Goal: Obtain resource: Download file/media

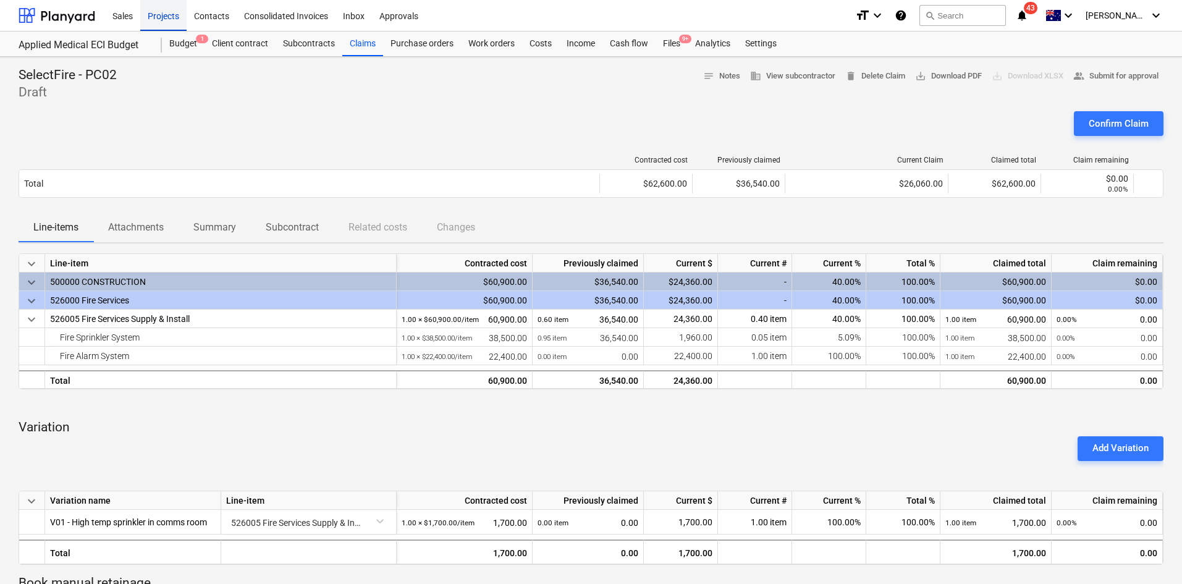
click at [171, 19] on div "Projects" at bounding box center [163, 15] width 46 height 32
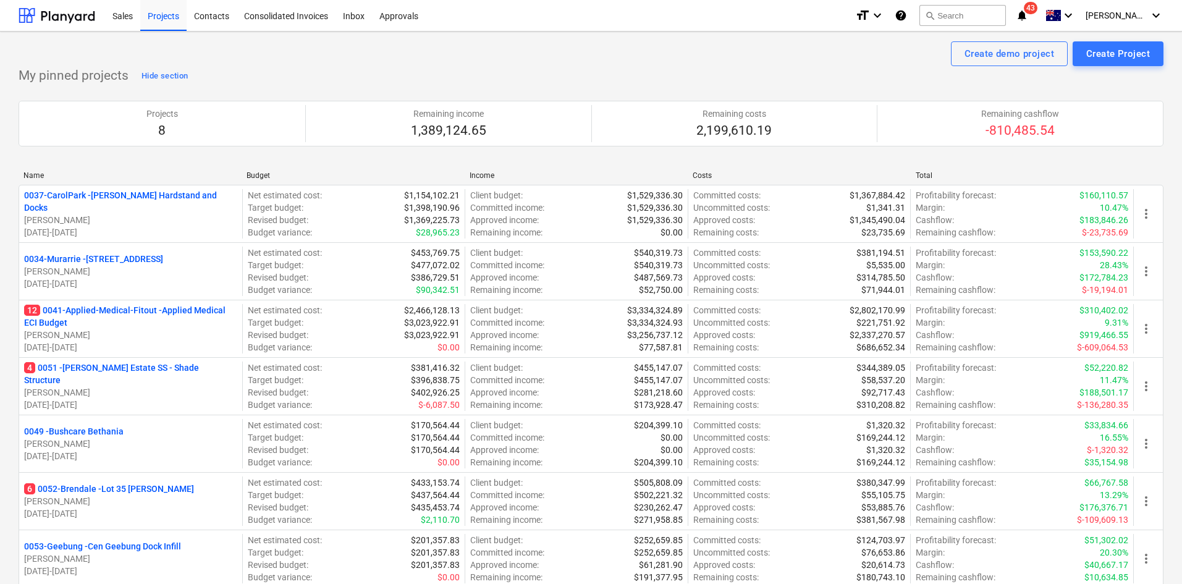
click at [82, 545] on p "0053-Geebung - Cen Geebung Dock Infill" at bounding box center [102, 546] width 157 height 12
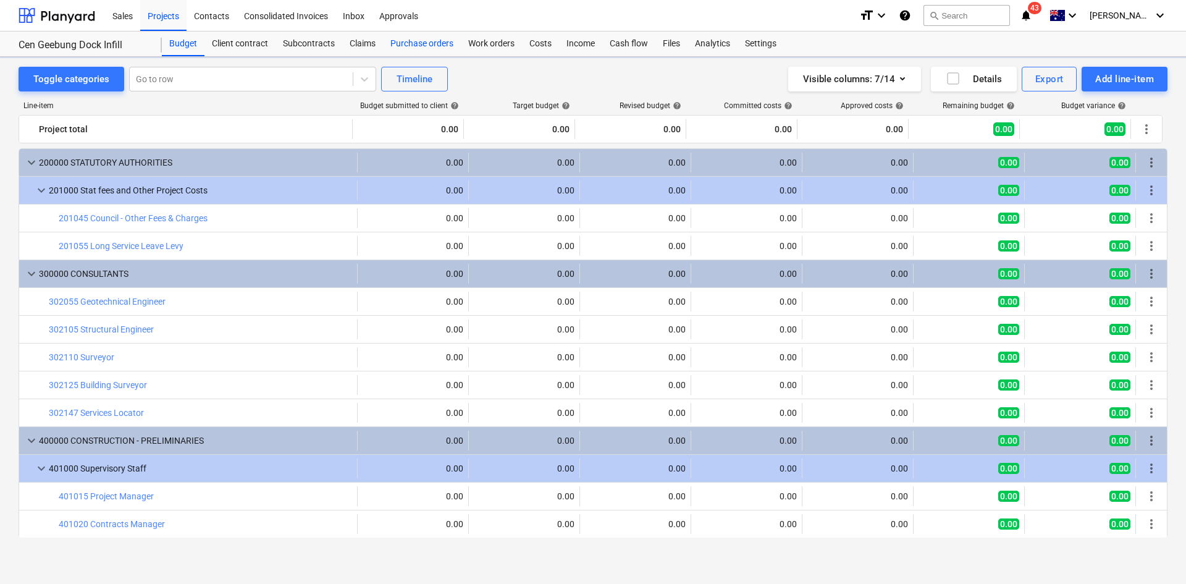
click at [414, 40] on div "Purchase orders" at bounding box center [422, 44] width 78 height 25
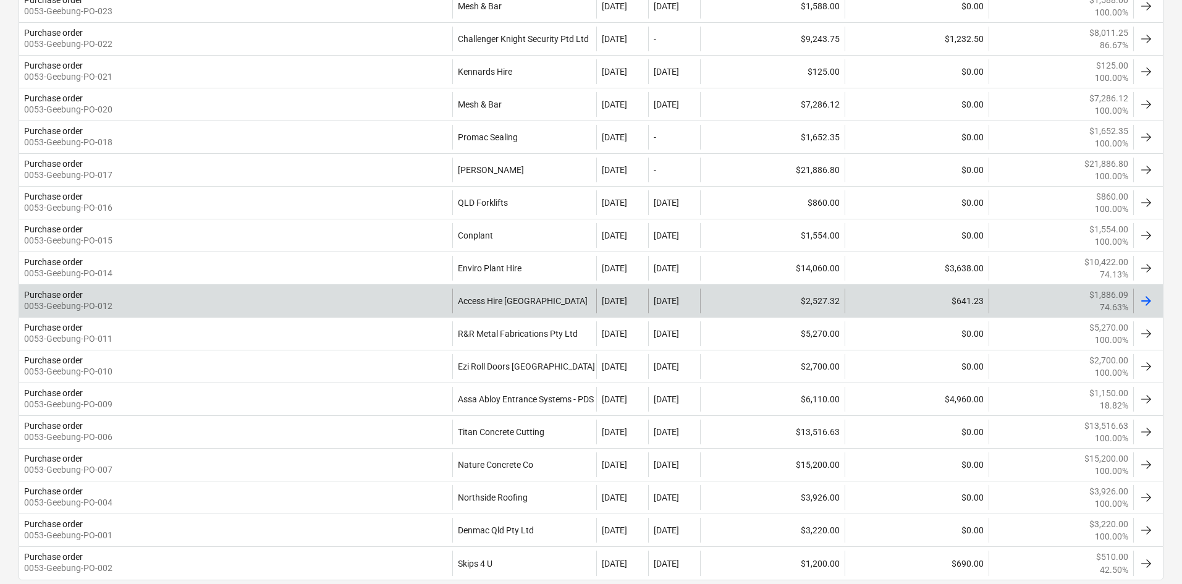
scroll to position [309, 0]
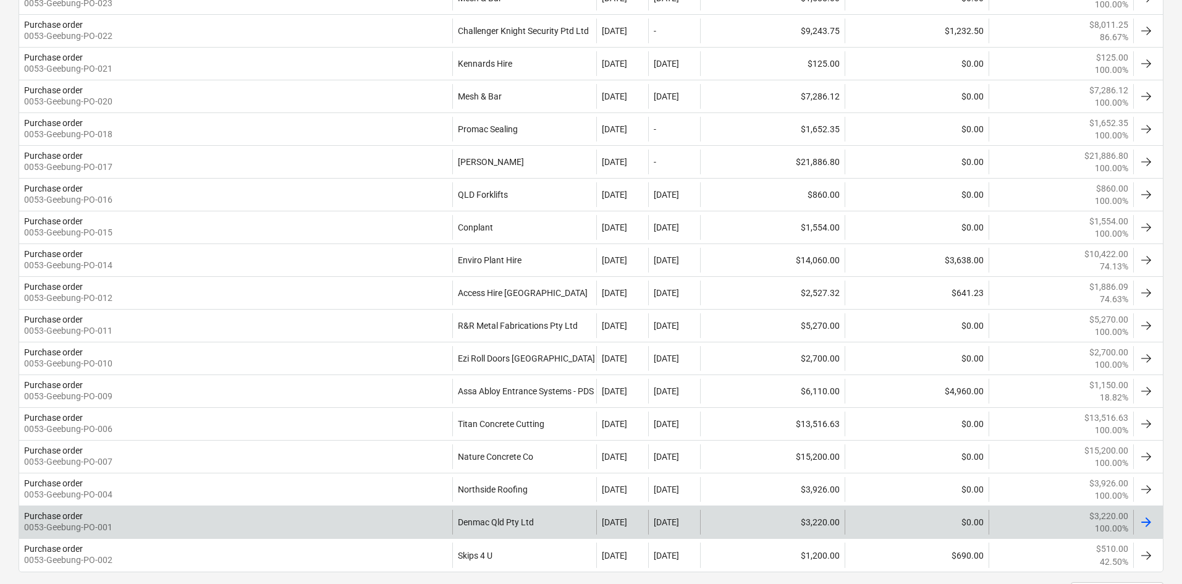
click at [415, 516] on div "Purchase order 0053-Geebung-PO-001" at bounding box center [235, 522] width 433 height 25
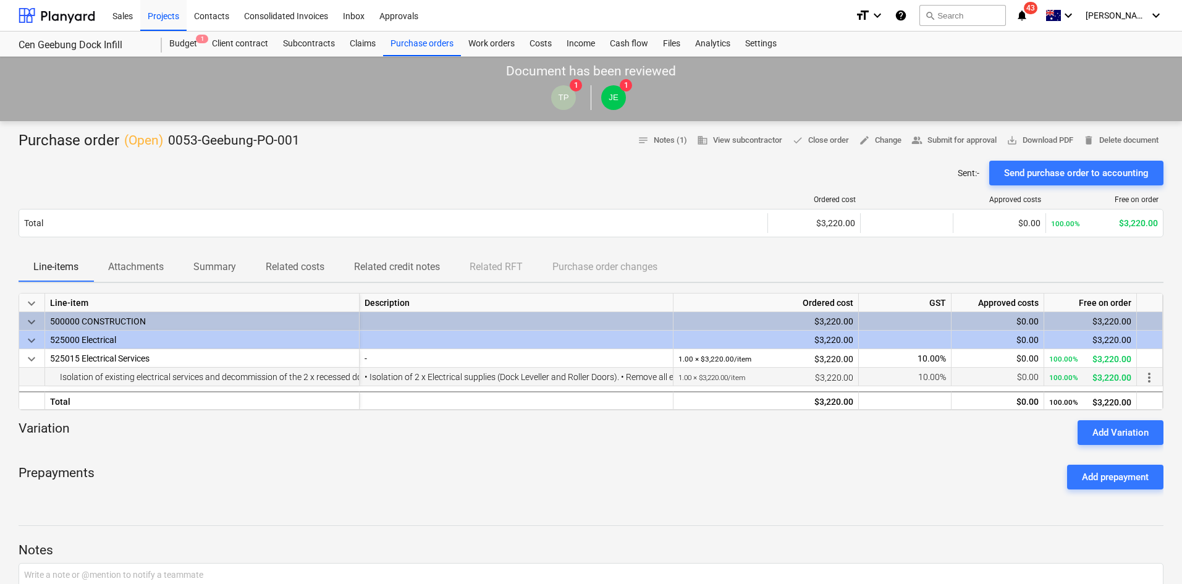
click at [394, 373] on div "• Isolation of 2 x Electrical supplies (Dock Leveller and Roller Doors). • Remo…" at bounding box center [515, 377] width 303 height 19
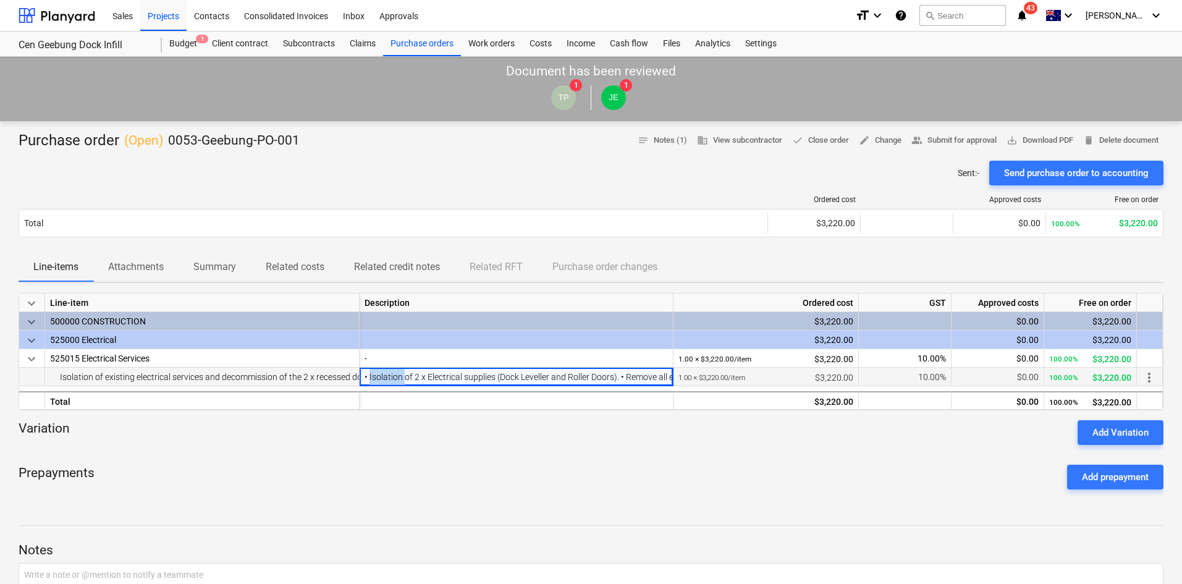
click at [394, 373] on div "• Isolation of 2 x Electrical supplies (Dock Leveller and Roller Doors). • Remo…" at bounding box center [515, 377] width 303 height 19
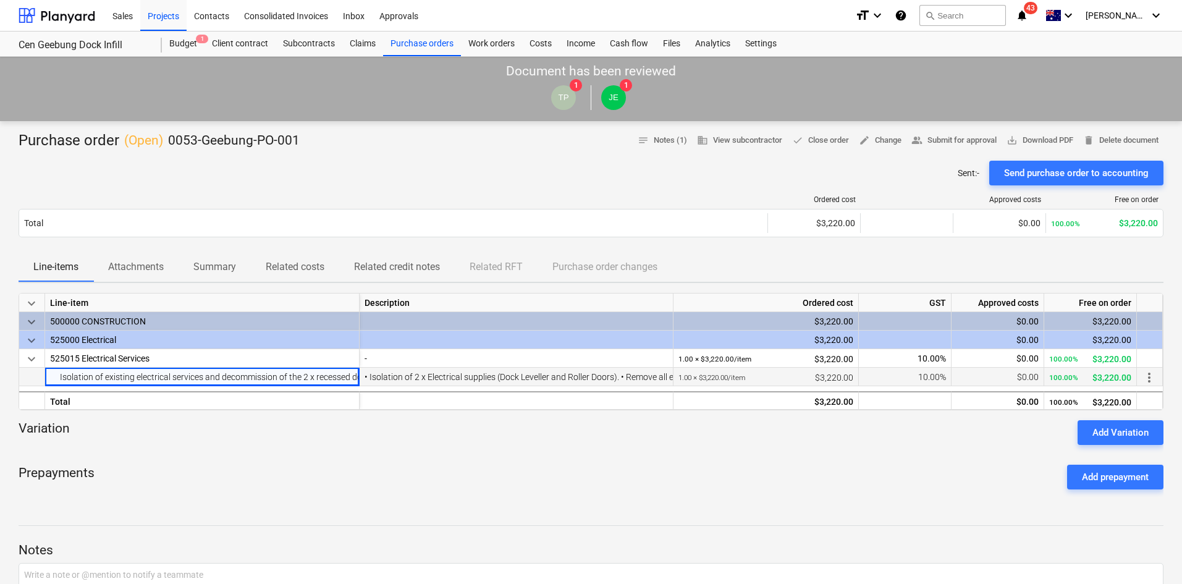
click at [334, 373] on div "Isolation of existing electrical services and decommission of the 2 x recessed …" at bounding box center [202, 377] width 304 height 18
click at [759, 452] on div at bounding box center [591, 450] width 1145 height 10
click at [1022, 143] on span "save_alt Download PDF" at bounding box center [1039, 140] width 67 height 14
drag, startPoint x: 149, startPoint y: 274, endPoint x: 152, endPoint y: 298, distance: 24.8
click at [149, 274] on p "Attachments" at bounding box center [136, 266] width 56 height 15
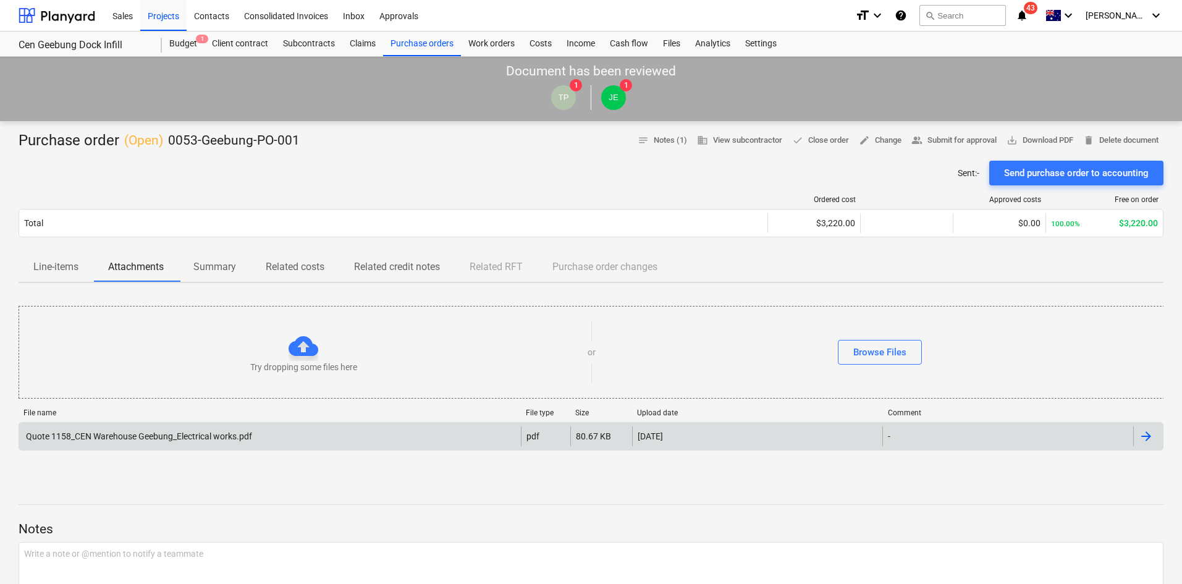
click at [154, 429] on div "Quote 1158_CEN Warehouse Geebung_Electrical works.pdf" at bounding box center [270, 436] width 502 height 20
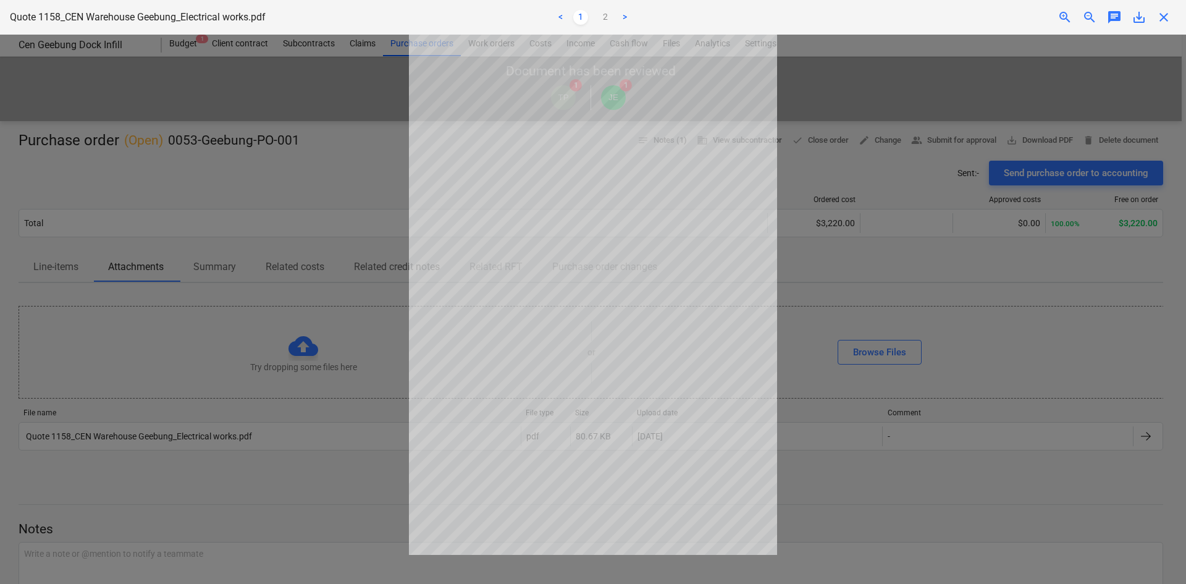
click at [920, 170] on div at bounding box center [593, 309] width 1186 height 549
click at [1161, 15] on span "close" at bounding box center [1163, 17] width 15 height 15
